Goal: Transaction & Acquisition: Download file/media

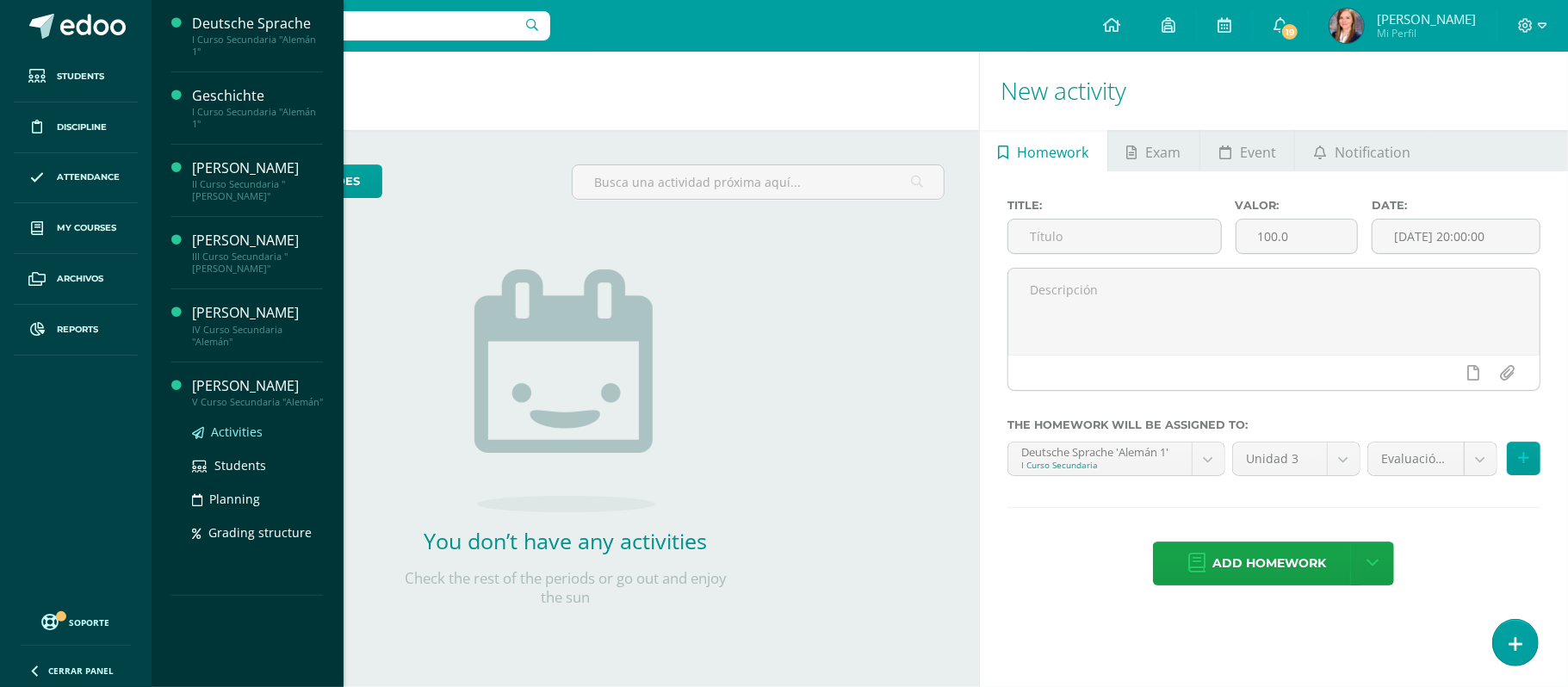
click at [225, 434] on span "Activities" at bounding box center [237, 432] width 52 height 17
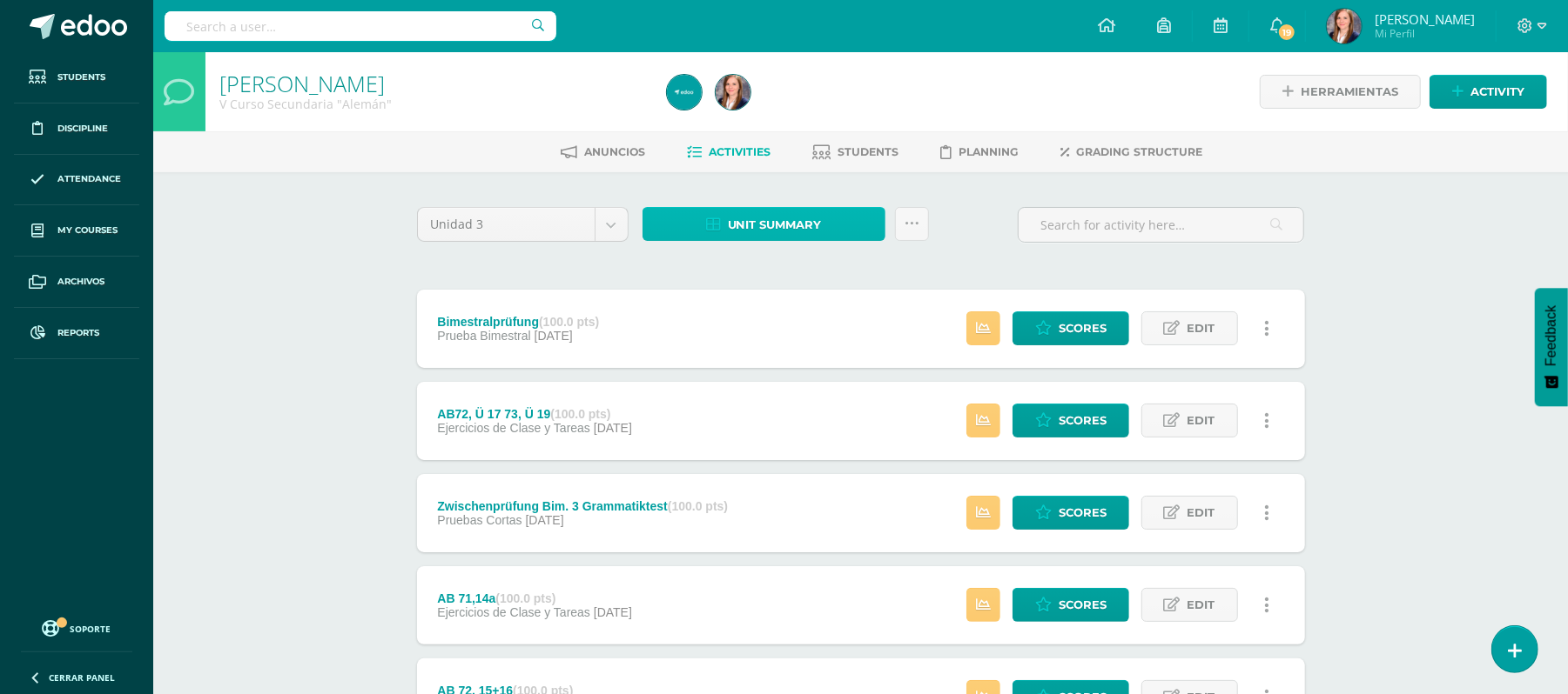
click at [753, 217] on span "Unit summary" at bounding box center [775, 225] width 94 height 32
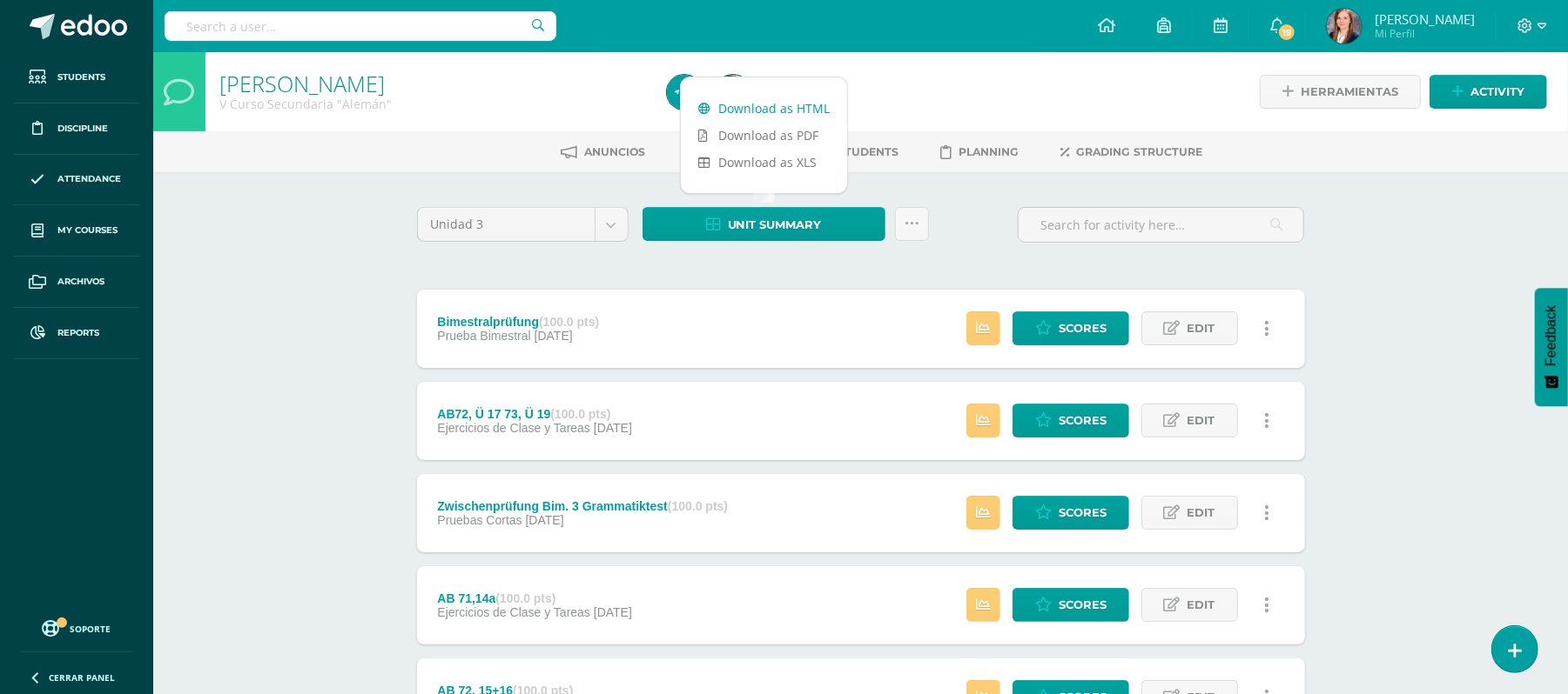
click at [755, 105] on link "Download as HTML" at bounding box center [763, 108] width 166 height 27
